Goal: Navigation & Orientation: Find specific page/section

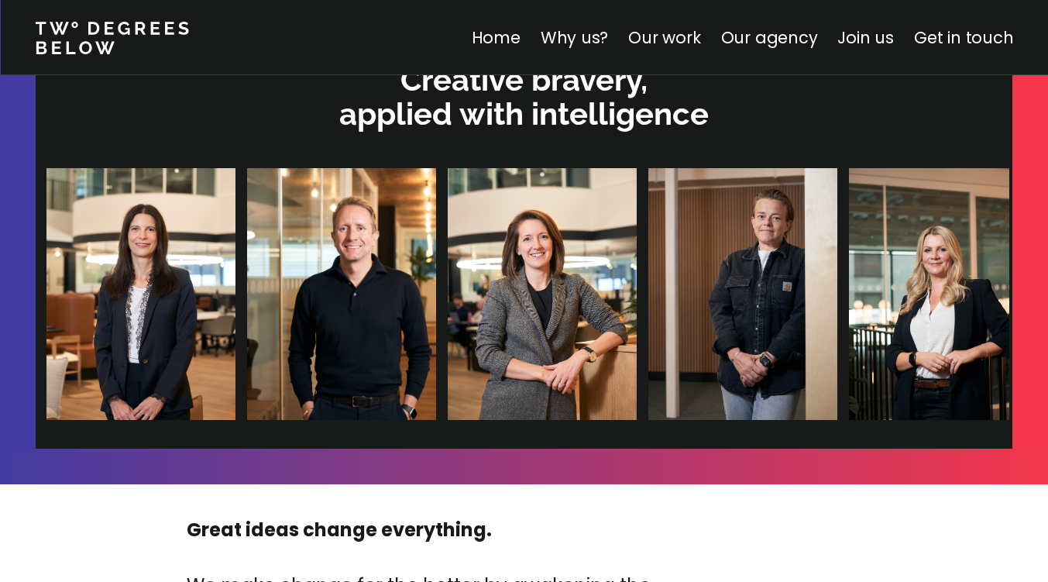
scroll to position [4884, 0]
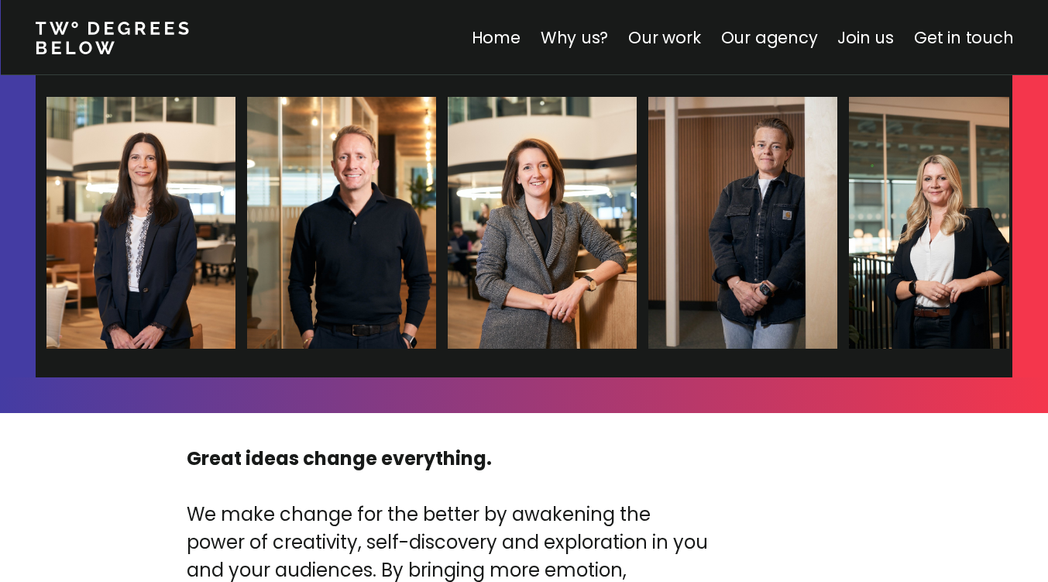
click at [848, 233] on img at bounding box center [942, 223] width 189 height 252
click at [849, 233] on img at bounding box center [943, 223] width 189 height 252
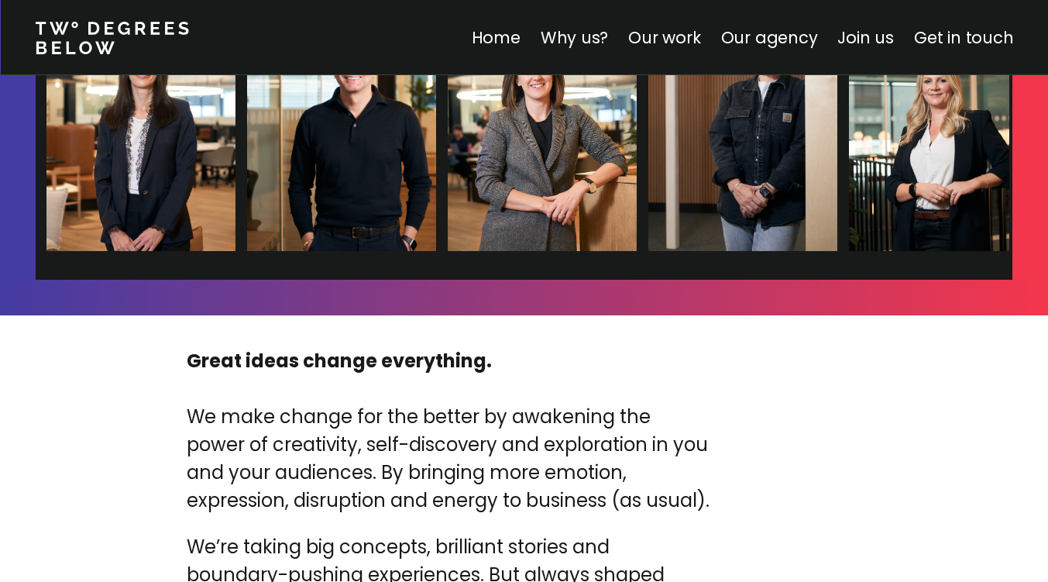
scroll to position [4962, 0]
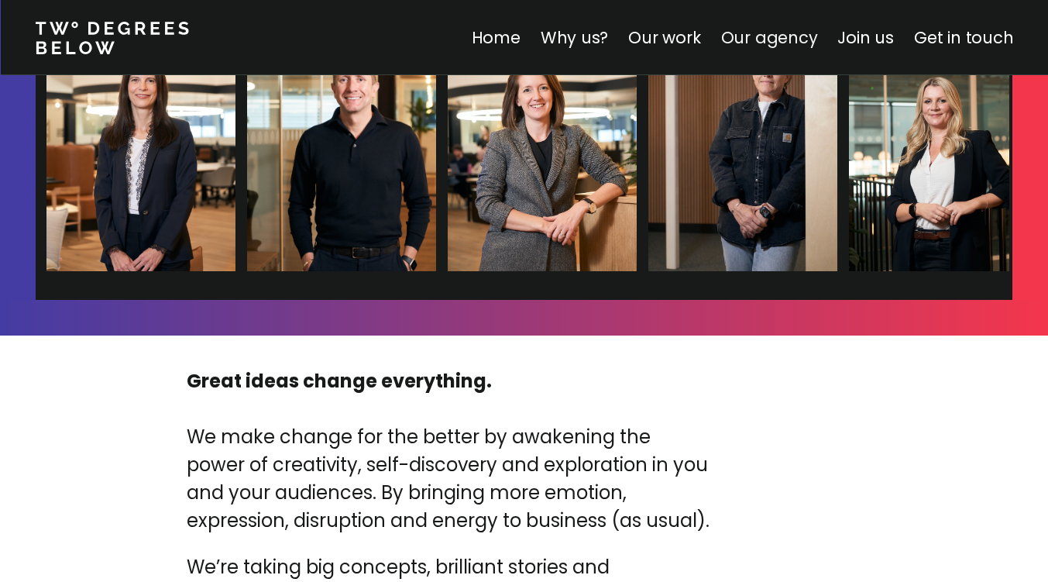
click at [750, 44] on link "Our agency" at bounding box center [768, 37] width 97 height 22
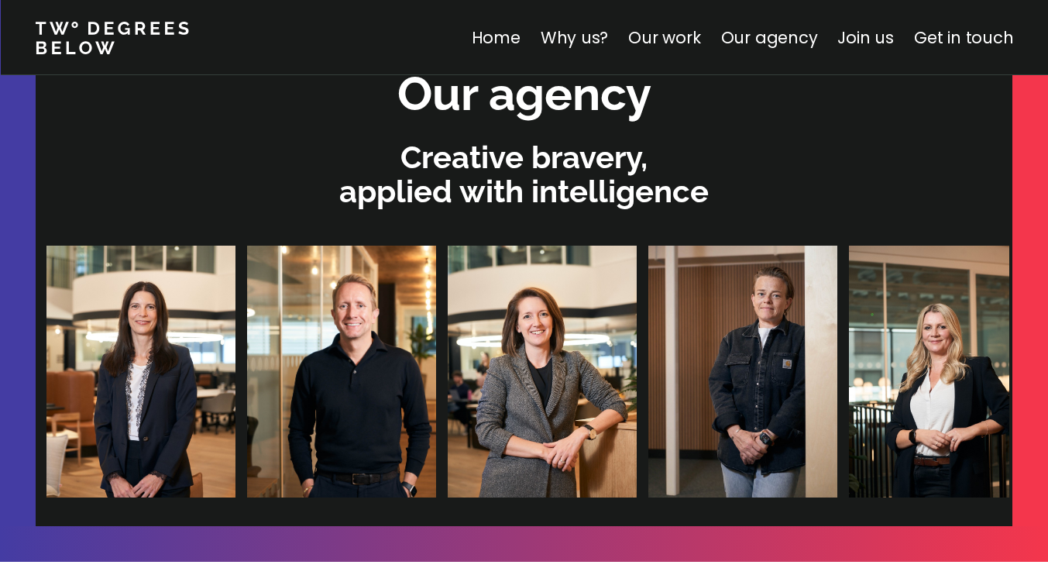
scroll to position [4886, 0]
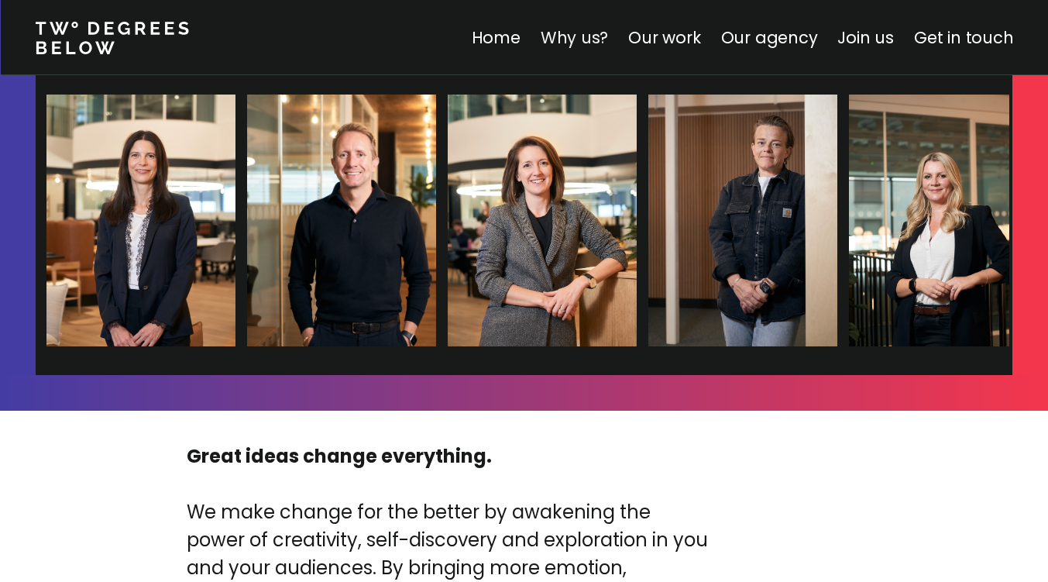
click at [573, 47] on link "Why us?" at bounding box center [574, 37] width 68 height 22
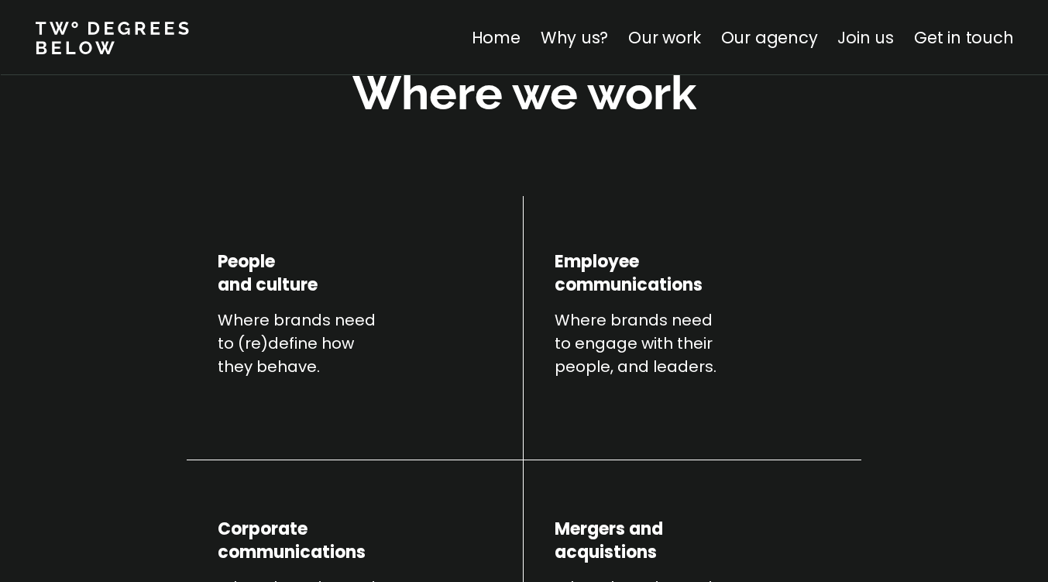
scroll to position [542, 0]
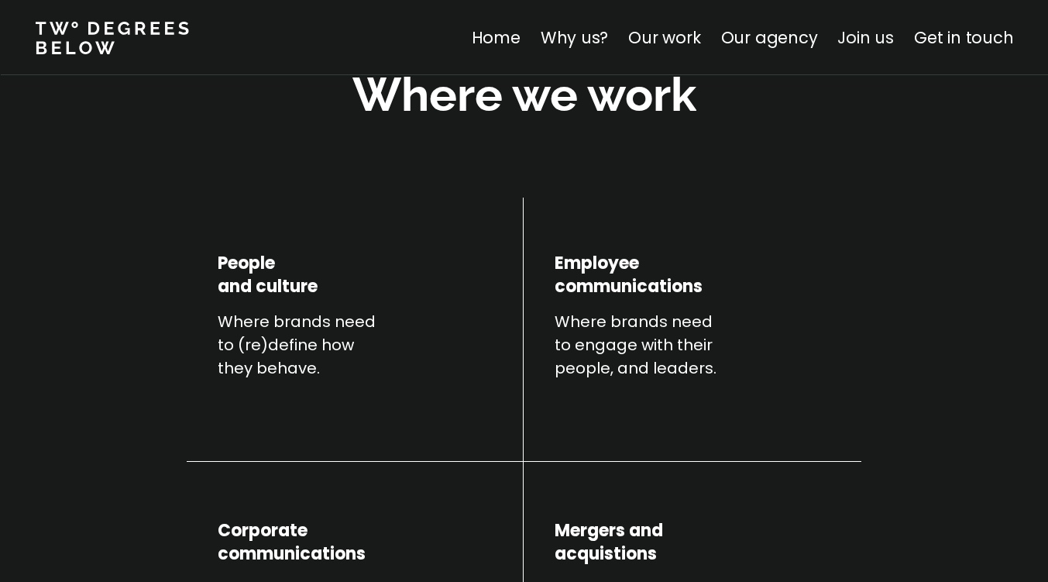
click at [847, 41] on link "Join us" at bounding box center [865, 37] width 57 height 22
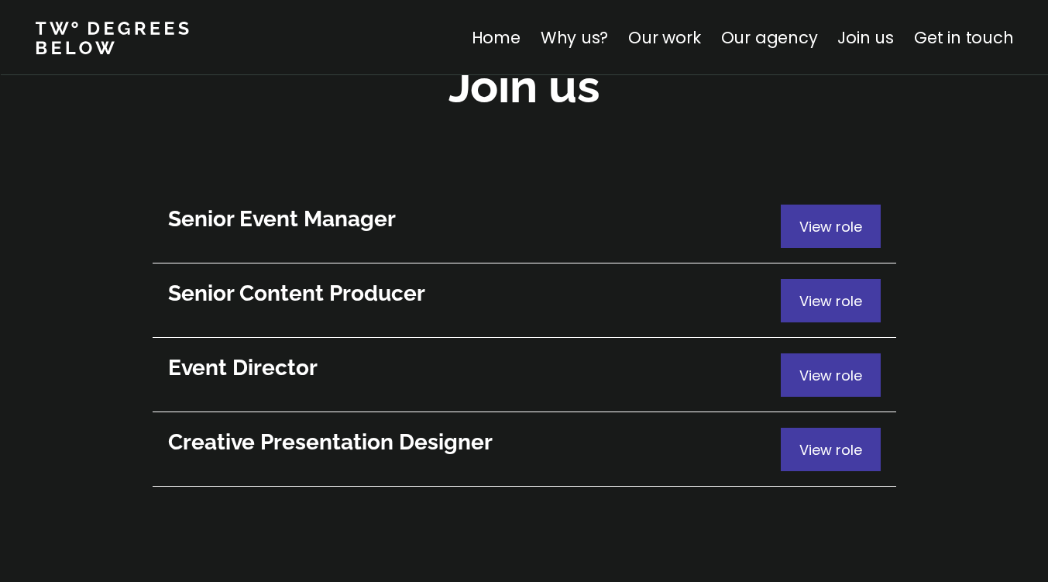
scroll to position [8426, 0]
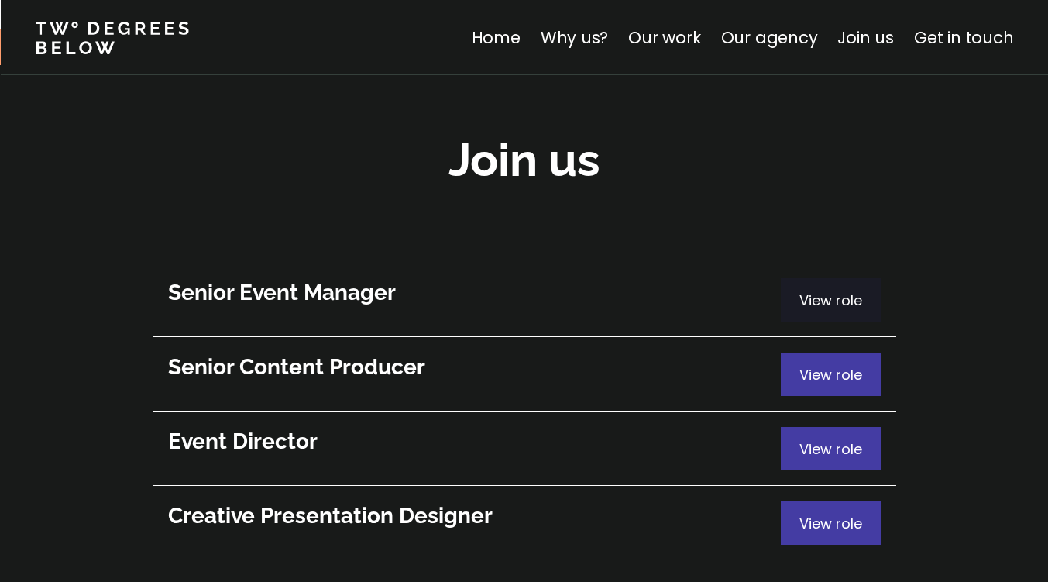
click at [847, 290] on span "View role" at bounding box center [830, 299] width 63 height 19
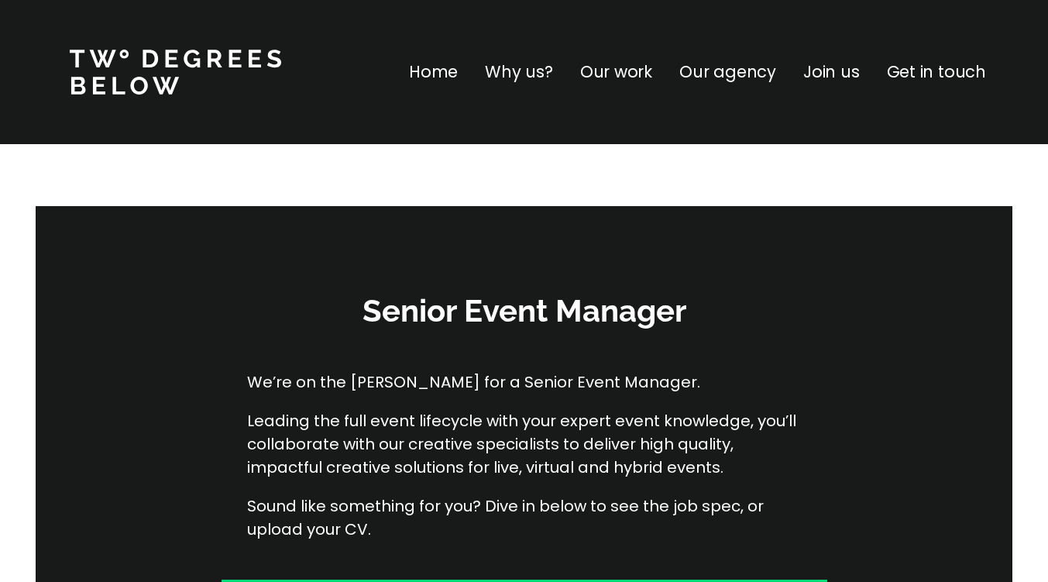
click at [838, 70] on p "Join us" at bounding box center [831, 72] width 57 height 25
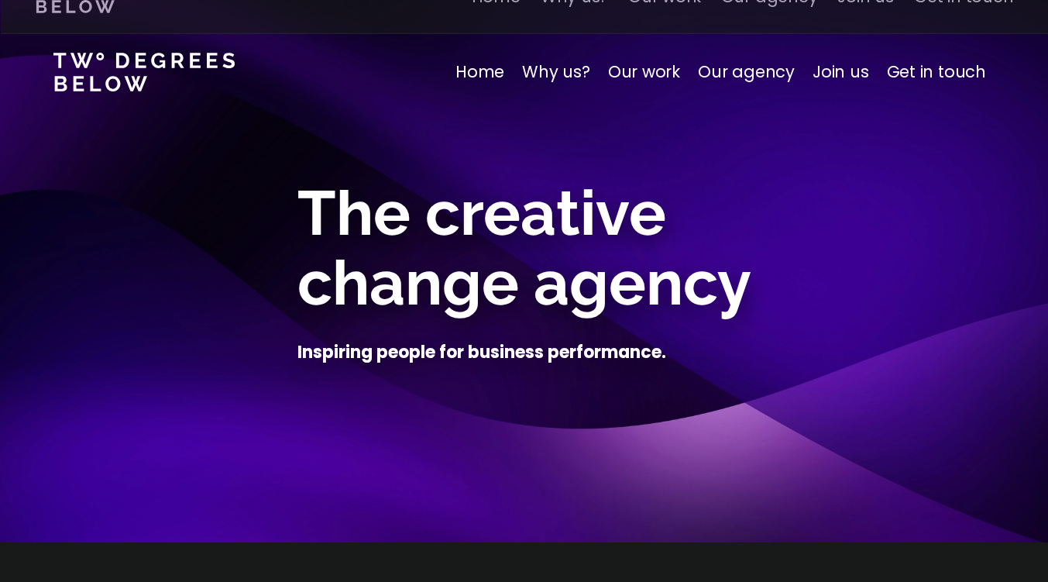
scroll to position [8426, 0]
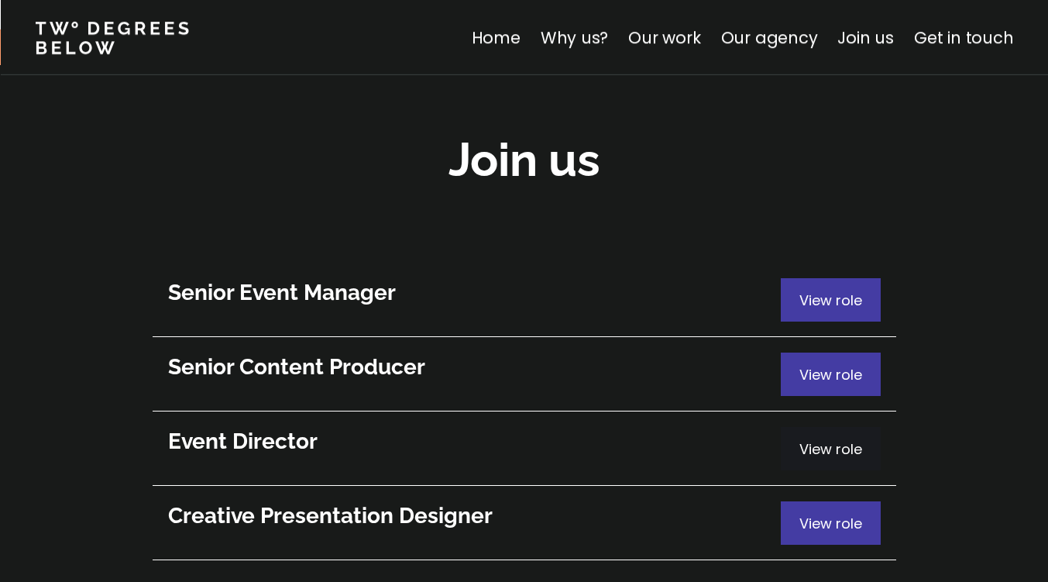
click at [856, 438] on p "View role" at bounding box center [830, 448] width 63 height 21
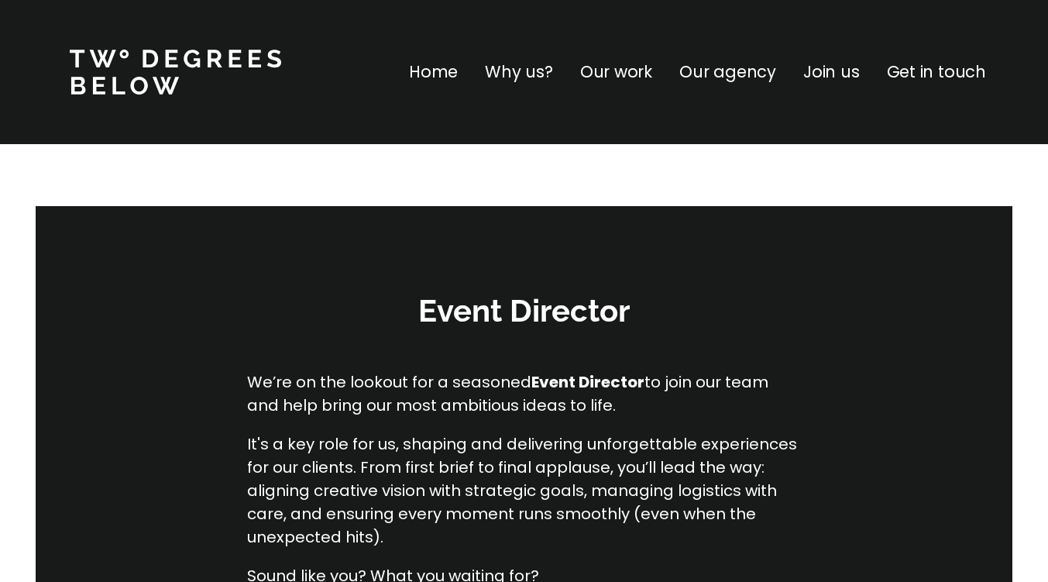
click at [848, 72] on p "Join us" at bounding box center [831, 72] width 57 height 25
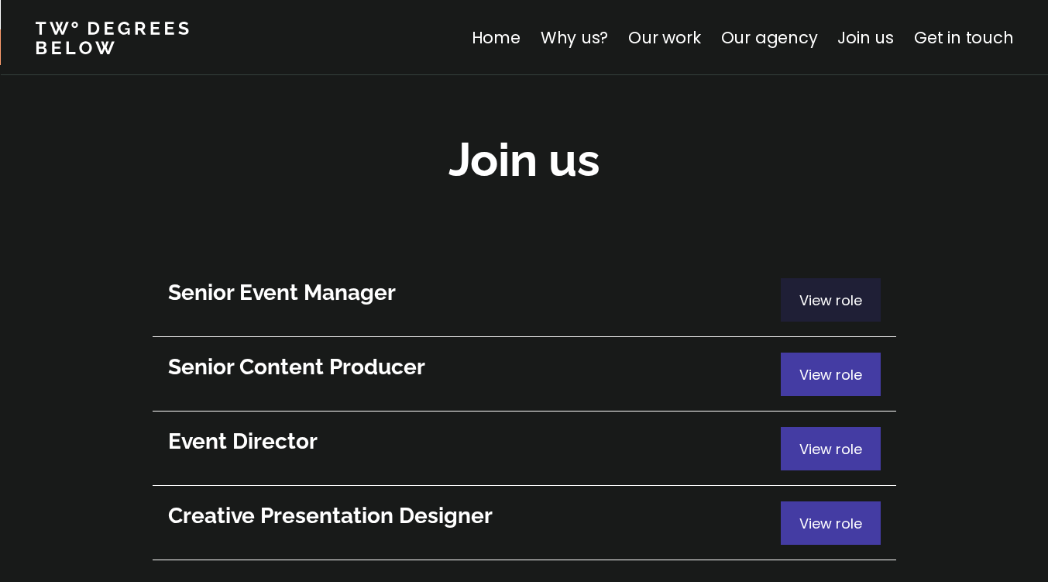
click at [850, 290] on span "View role" at bounding box center [830, 299] width 63 height 19
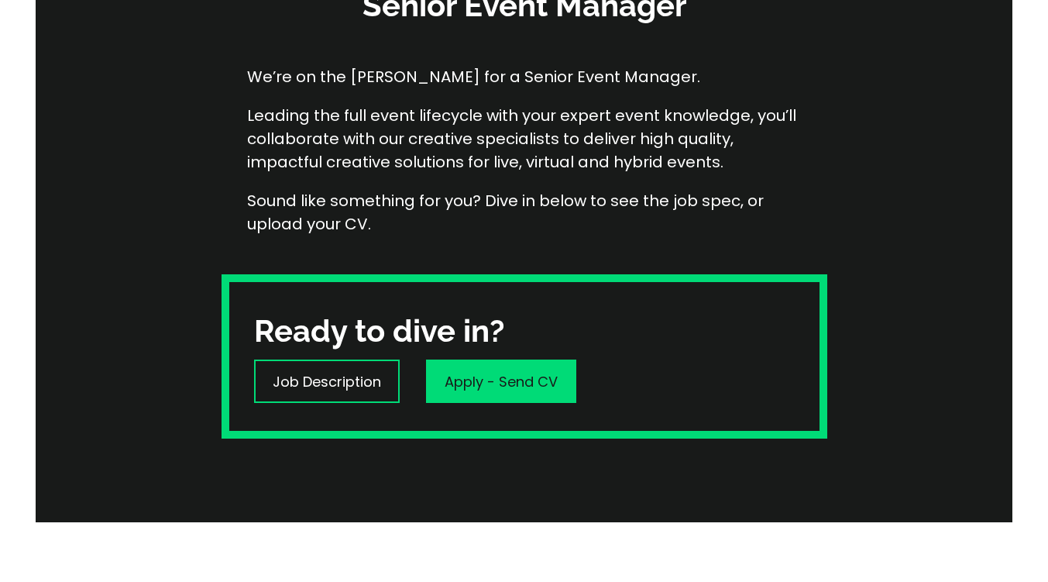
scroll to position [387, 0]
